Goal: Information Seeking & Learning: Learn about a topic

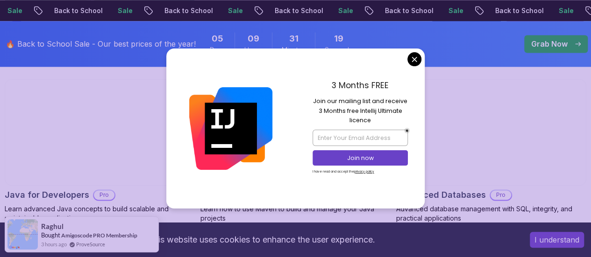
scroll to position [638, 0]
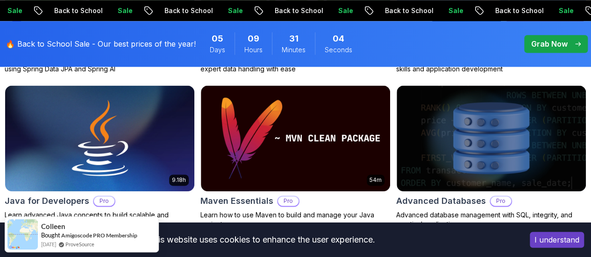
scroll to position [600, 0]
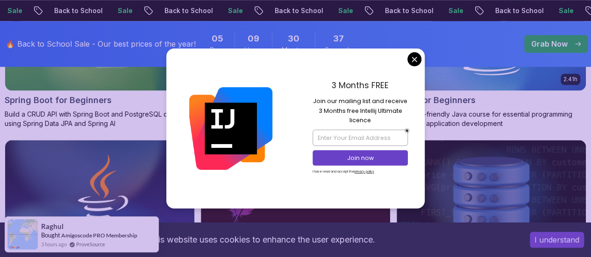
scroll to position [550, 0]
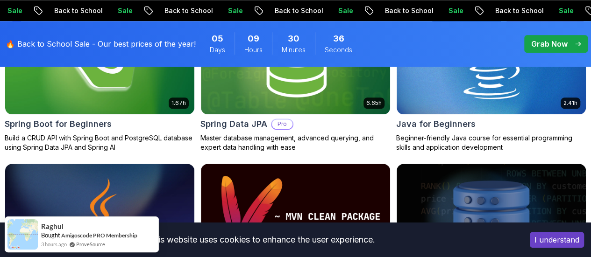
click at [529, 134] on p "Beginner-friendly Java course for essential programming skills and application …" at bounding box center [491, 143] width 190 height 19
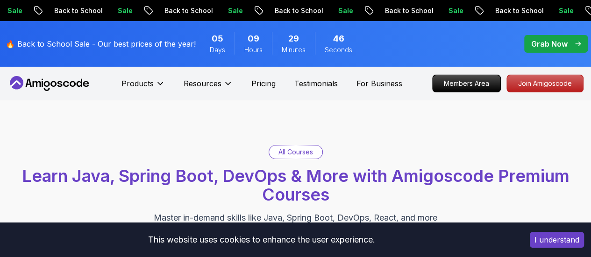
scroll to position [550, 0]
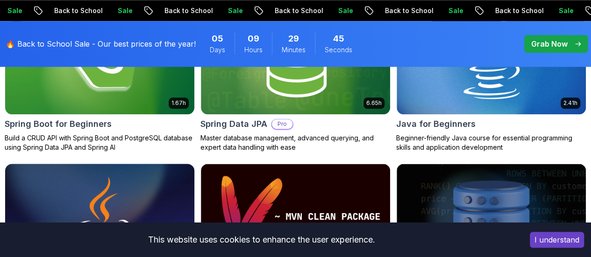
click at [199, 167] on img at bounding box center [99, 216] width 199 height 111
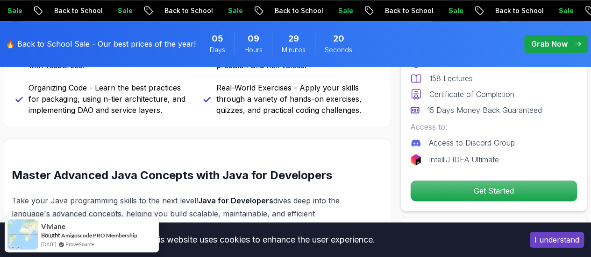
scroll to position [595, 0]
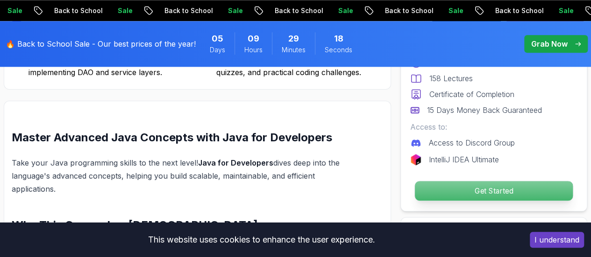
click at [527, 185] on p "Get Started" at bounding box center [494, 191] width 158 height 20
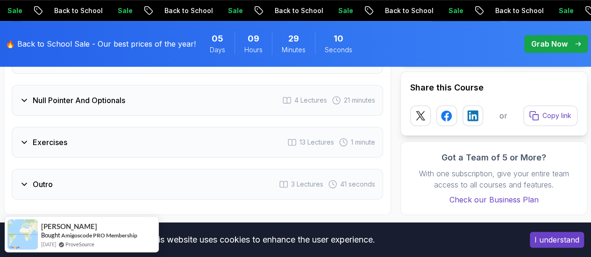
scroll to position [1980, 0]
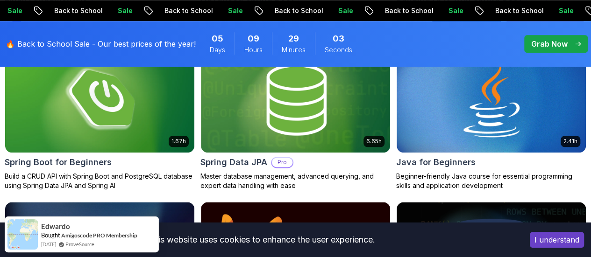
scroll to position [500, 0]
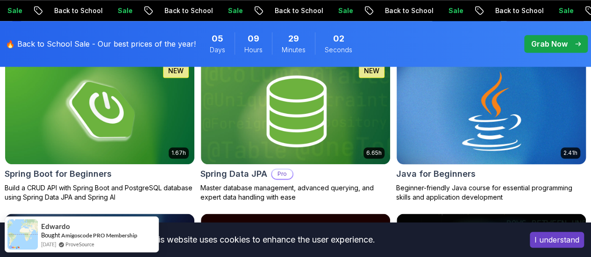
click at [530, 83] on img at bounding box center [491, 111] width 199 height 111
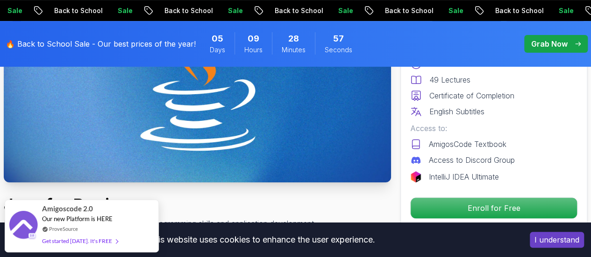
scroll to position [152, 0]
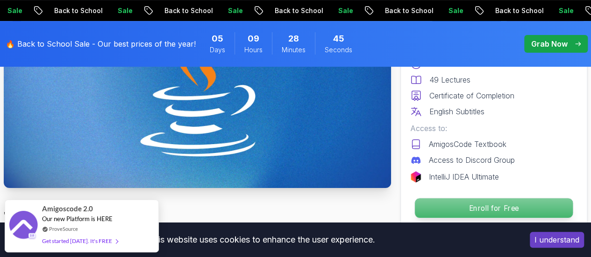
click at [504, 206] on p "Enroll for Free" at bounding box center [494, 209] width 158 height 20
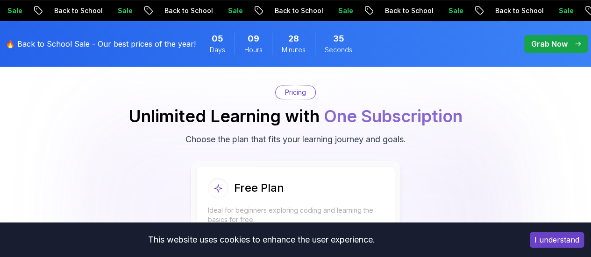
scroll to position [1939, 0]
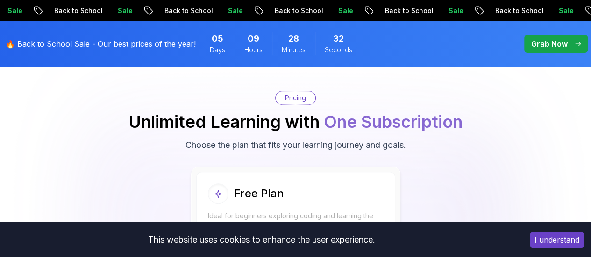
click at [372, 246] on p "Start Free" at bounding box center [296, 256] width 166 height 20
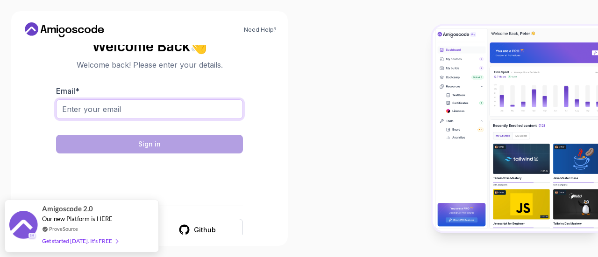
click at [107, 118] on input "Email *" at bounding box center [149, 109] width 187 height 20
type input "komalghotekar99@gmail.com"
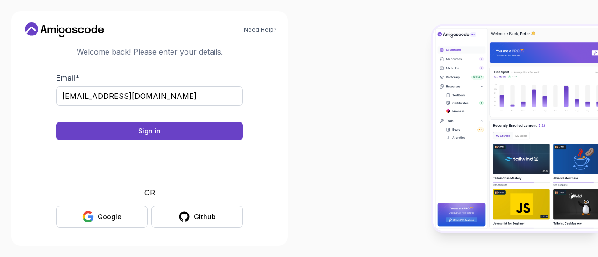
scroll to position [15, 0]
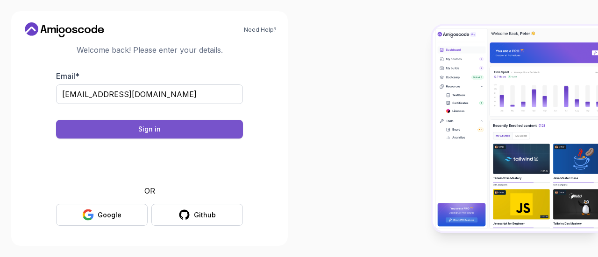
click at [189, 134] on button "Sign in" at bounding box center [149, 129] width 187 height 19
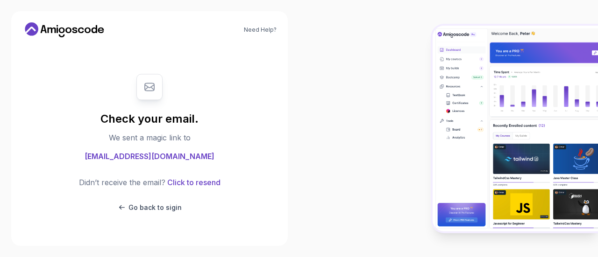
scroll to position [0, 0]
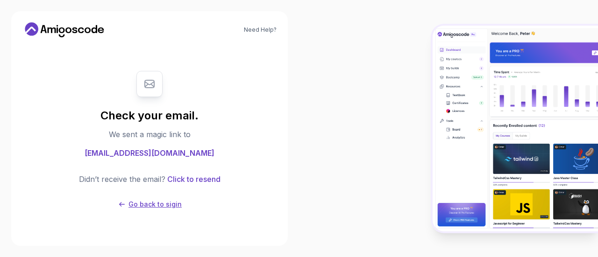
click at [150, 201] on p "Go back to sigin" at bounding box center [154, 204] width 53 height 9
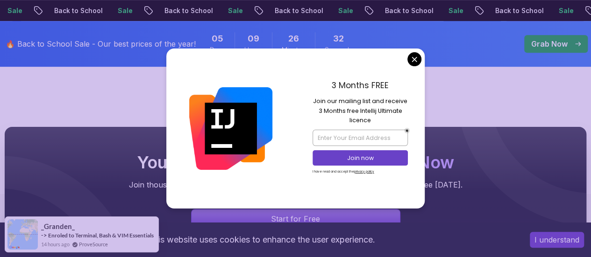
scroll to position [239, 0]
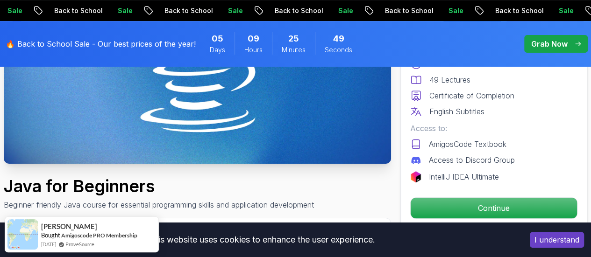
scroll to position [187, 0]
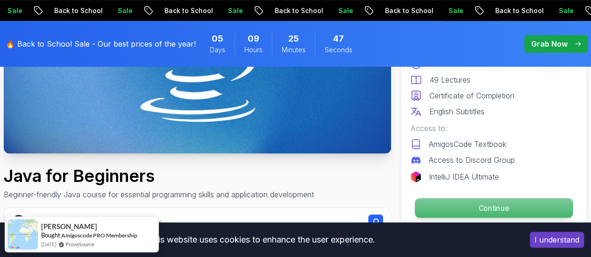
click at [491, 204] on p "Continue" at bounding box center [494, 209] width 158 height 20
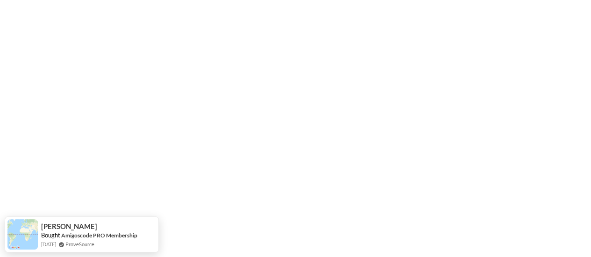
click at [518, 0] on html "[PERSON_NAME] Amigoscode PRO Membership [DATE] ProveSource" at bounding box center [295, 0] width 591 height 0
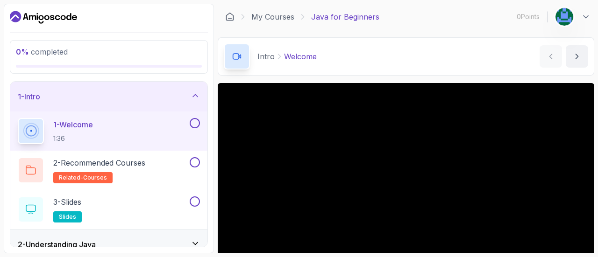
drag, startPoint x: 597, startPoint y: 90, endPoint x: 597, endPoint y: 121, distance: 31.3
click at [590, 121] on section "0 % completed 1 - Intro 1 - Welcome 1:36 2 - Recommended Courses related-course…" at bounding box center [299, 128] width 598 height 257
click at [585, 23] on button at bounding box center [572, 16] width 35 height 19
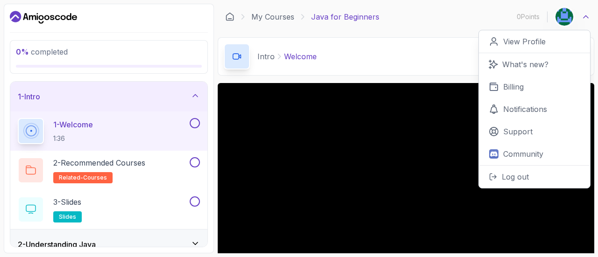
click at [589, 19] on icon at bounding box center [585, 16] width 9 height 9
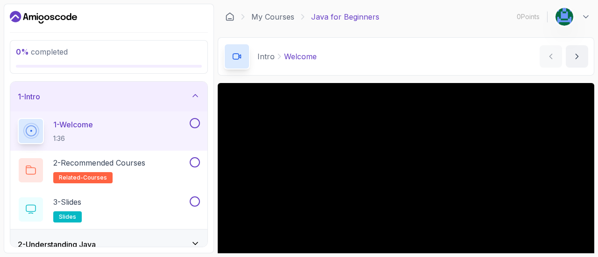
click at [194, 238] on div "2 - Understanding Java" at bounding box center [108, 245] width 197 height 30
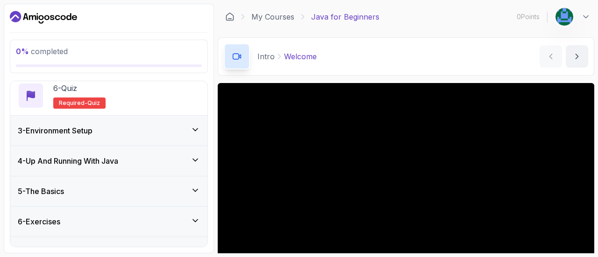
scroll to position [280, 0]
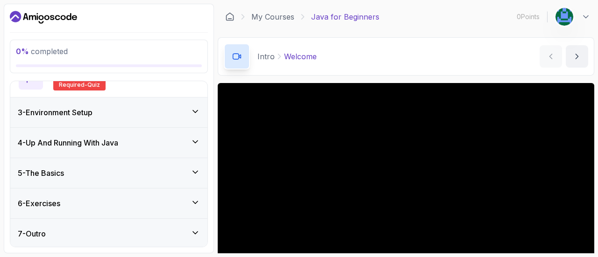
click at [170, 172] on div "5 - The Basics" at bounding box center [109, 173] width 182 height 11
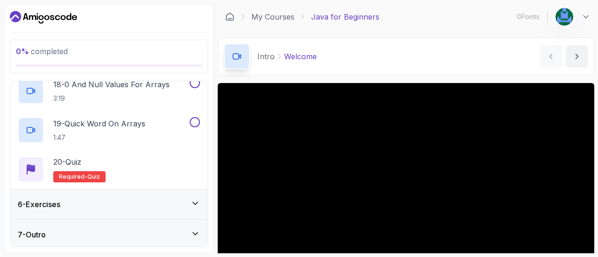
scroll to position [829, 0]
click at [186, 194] on div "6 - Exercises" at bounding box center [108, 204] width 197 height 30
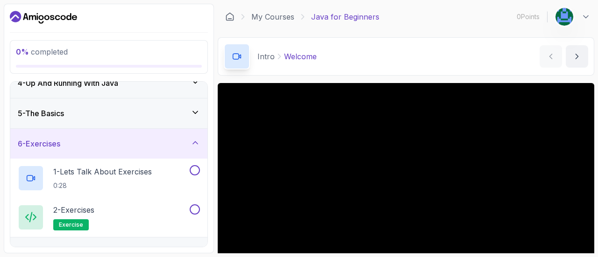
scroll to position [123, 0]
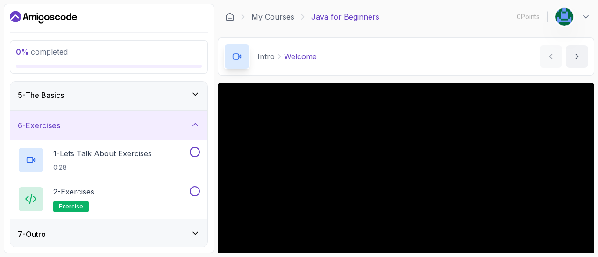
click at [185, 229] on div "7 - Outro" at bounding box center [109, 234] width 182 height 11
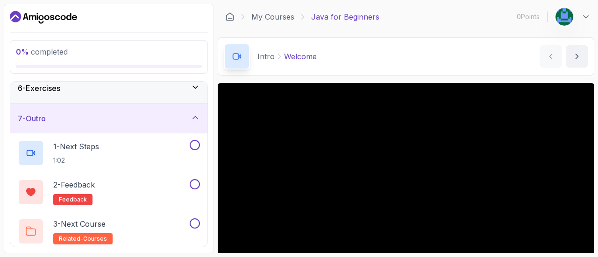
scroll to position [162, 0]
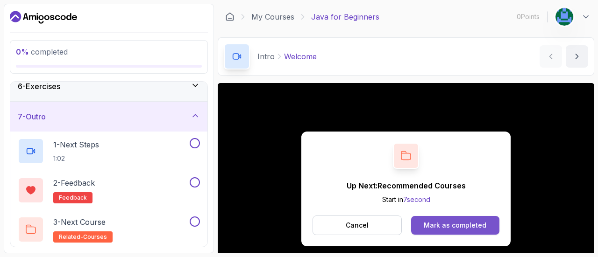
click at [434, 227] on div "Mark as completed" at bounding box center [455, 225] width 63 height 9
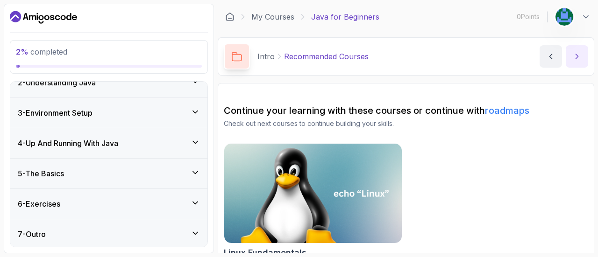
click at [575, 54] on icon "next content" at bounding box center [576, 56] width 9 height 9
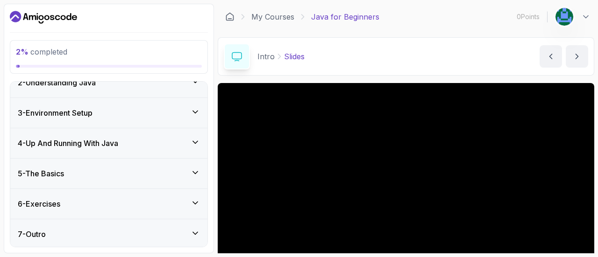
click at [150, 87] on div "2 - Understanding Java" at bounding box center [108, 83] width 197 height 30
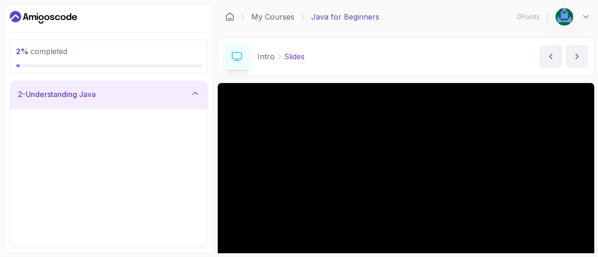
scroll to position [44, 0]
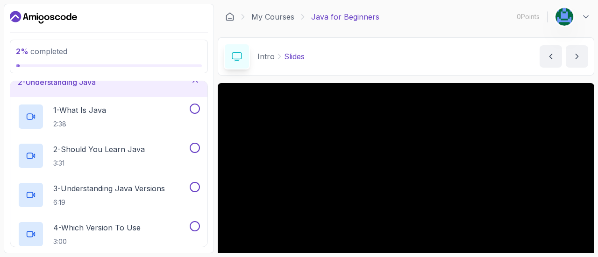
click at [123, 62] on div "2 % completed" at bounding box center [109, 56] width 186 height 21
click at [78, 51] on p "2 % completed" at bounding box center [109, 51] width 186 height 11
click at [554, 50] on button "previous content" at bounding box center [550, 56] width 22 height 22
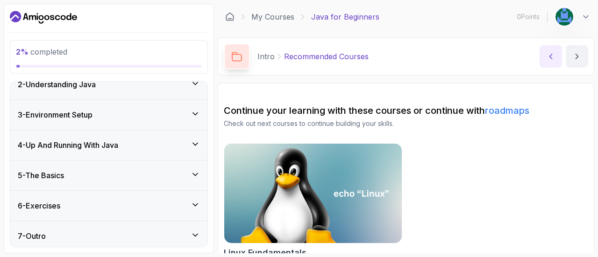
scroll to position [162, 0]
